Goal: Information Seeking & Learning: Learn about a topic

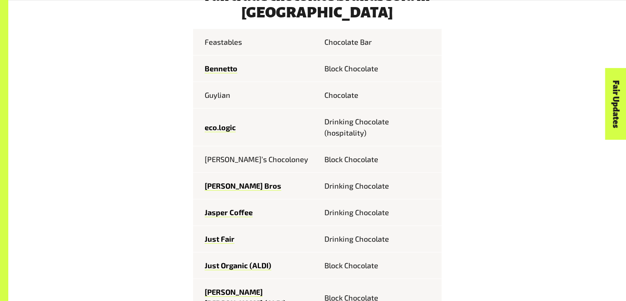
scroll to position [456, 0]
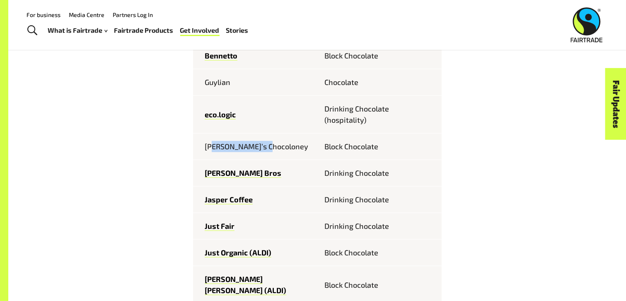
drag, startPoint x: 215, startPoint y: 146, endPoint x: 273, endPoint y: 148, distance: 58.0
click at [273, 148] on td "[PERSON_NAME]’s Chocoloney" at bounding box center [255, 146] width 124 height 27
click at [274, 148] on td "[PERSON_NAME]’s Chocoloney" at bounding box center [255, 146] width 124 height 27
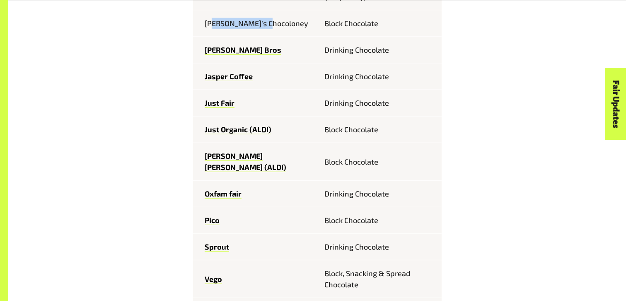
scroll to position [580, 0]
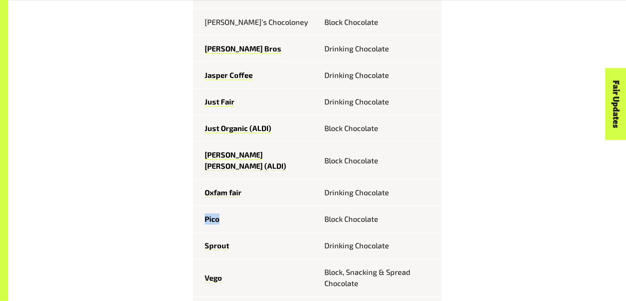
drag, startPoint x: 203, startPoint y: 210, endPoint x: 254, endPoint y: 212, distance: 51.4
click at [229, 210] on td "Pico" at bounding box center [255, 219] width 124 height 27
click at [272, 210] on td "Pico" at bounding box center [255, 219] width 124 height 27
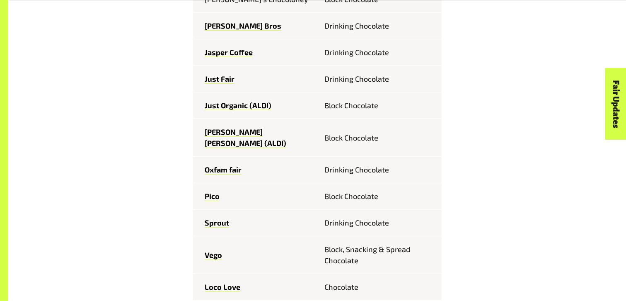
scroll to position [621, 0]
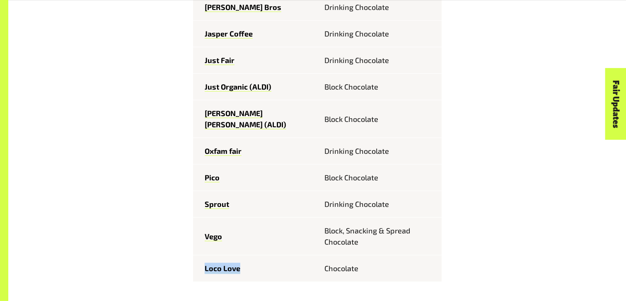
drag, startPoint x: 200, startPoint y: 261, endPoint x: 260, endPoint y: 257, distance: 60.2
click at [259, 257] on td "Loco Love" at bounding box center [255, 268] width 124 height 27
click at [278, 259] on td "Loco Love" at bounding box center [255, 268] width 124 height 27
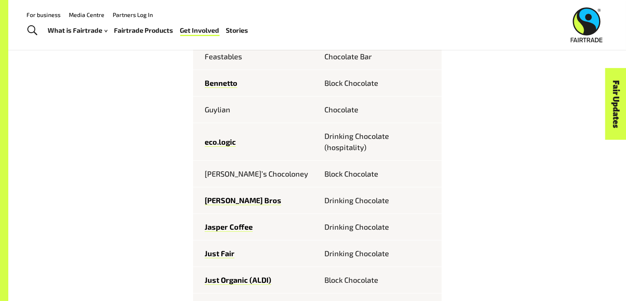
scroll to position [414, 0]
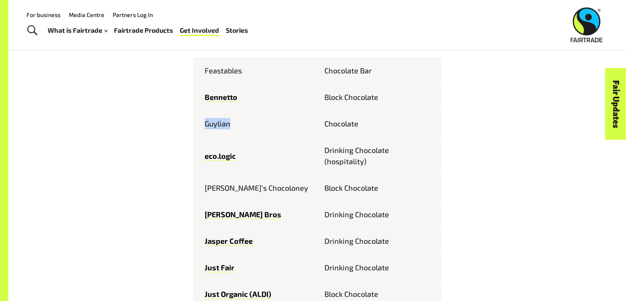
drag, startPoint x: 203, startPoint y: 128, endPoint x: 257, endPoint y: 134, distance: 55.0
click at [230, 126] on td "Guylian" at bounding box center [255, 124] width 124 height 27
click at [282, 130] on td "Guylian" at bounding box center [255, 124] width 124 height 27
